Goal: Feedback & Contribution: Leave review/rating

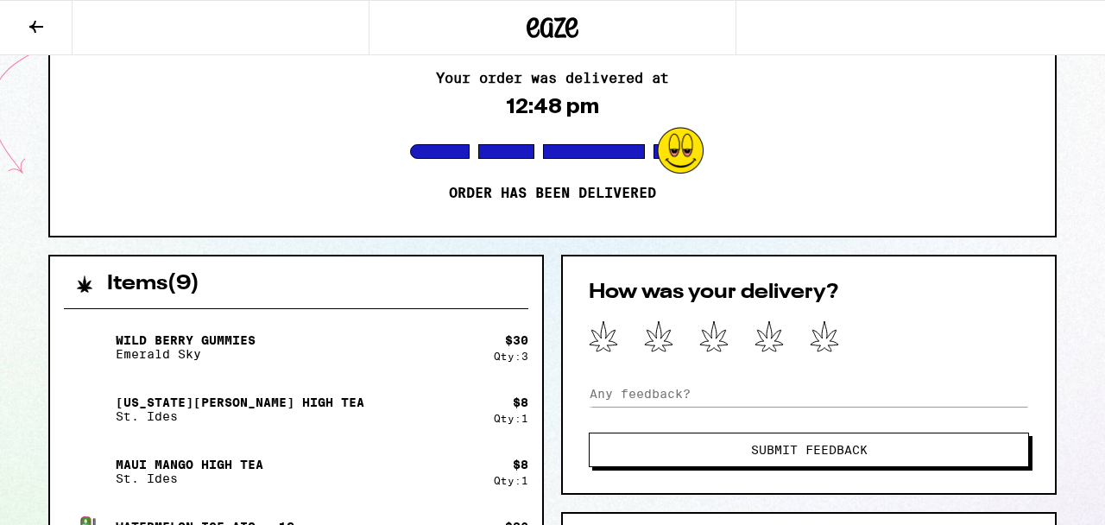
scroll to position [210, 0]
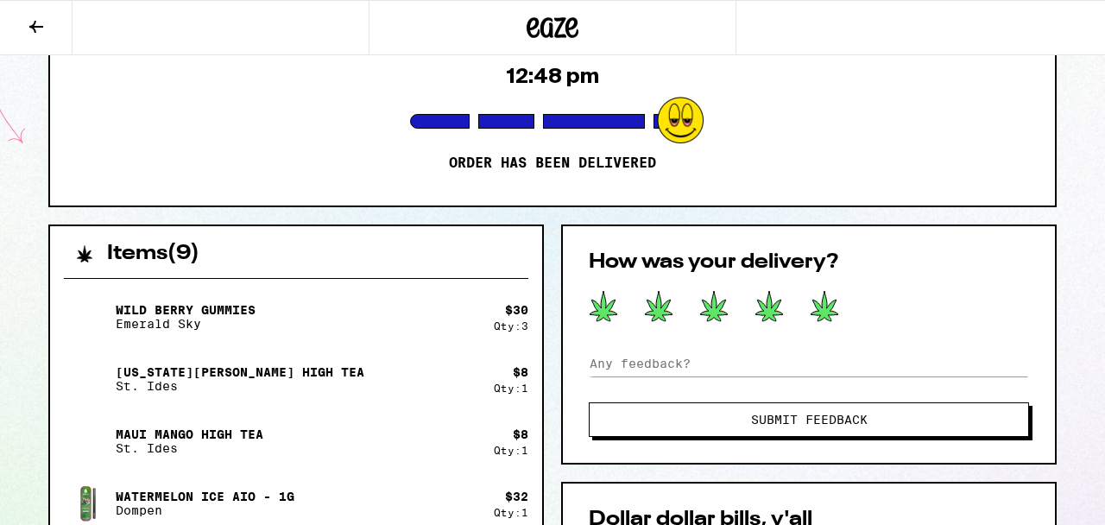
click at [823, 322] on button at bounding box center [824, 307] width 29 height 35
click at [799, 426] on span "Submit Feedback" at bounding box center [809, 420] width 117 height 12
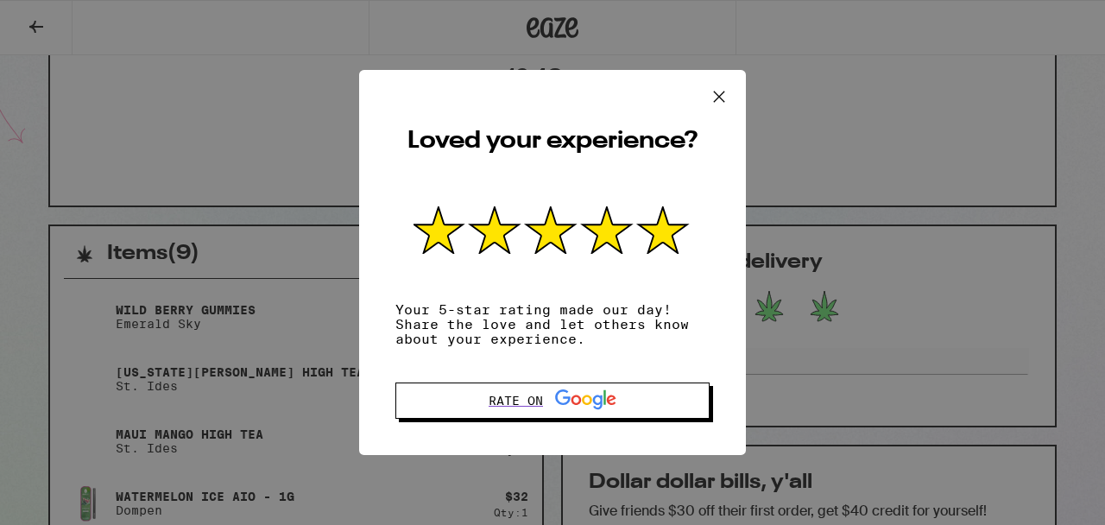
click at [720, 88] on icon at bounding box center [719, 97] width 26 height 26
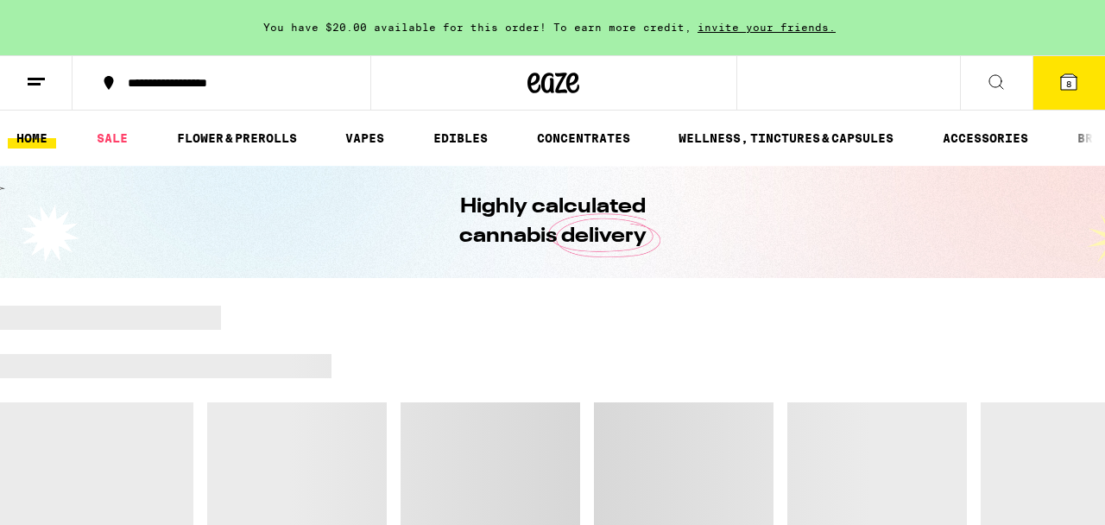
click at [38, 75] on icon at bounding box center [36, 82] width 21 height 21
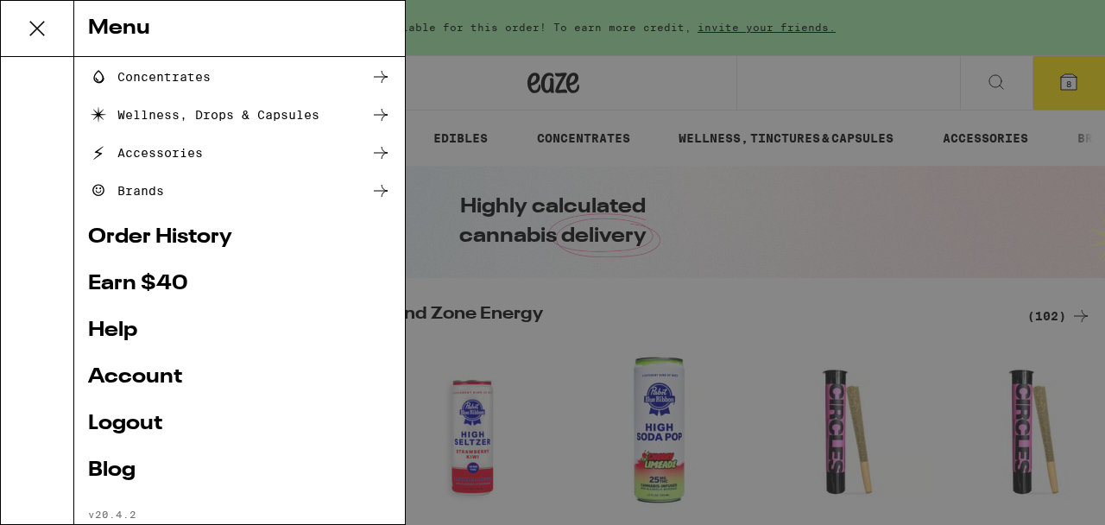
scroll to position [258, 0]
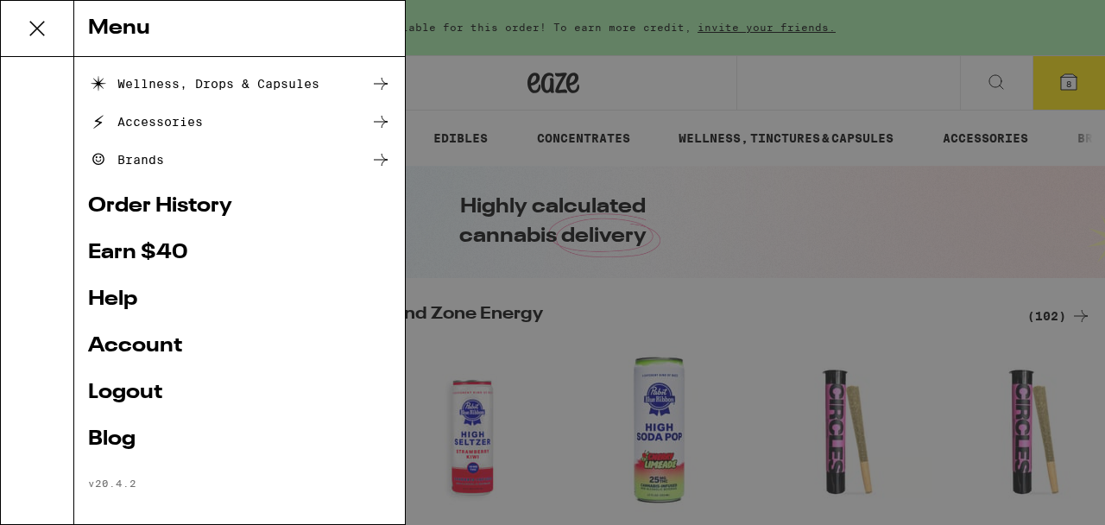
click at [136, 396] on link "Logout" at bounding box center [239, 393] width 303 height 21
